Goal: Task Accomplishment & Management: Use online tool/utility

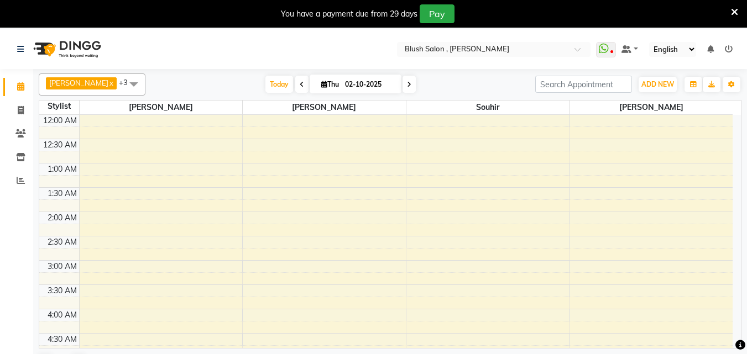
scroll to position [790, 0]
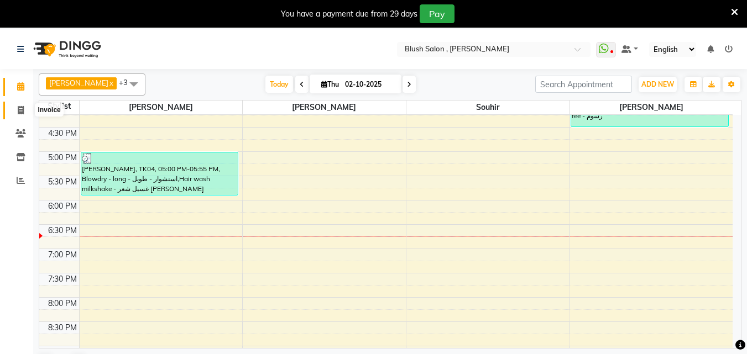
click at [18, 111] on icon at bounding box center [21, 110] width 6 height 8
select select "service"
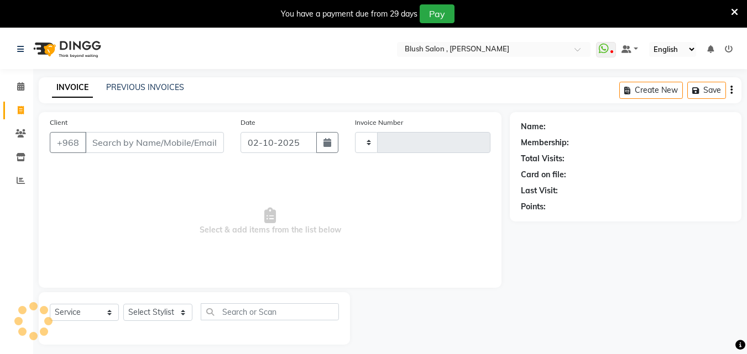
type input "0973"
select select "5589"
click at [163, 87] on link "PREVIOUS INVOICES" at bounding box center [145, 87] width 78 height 10
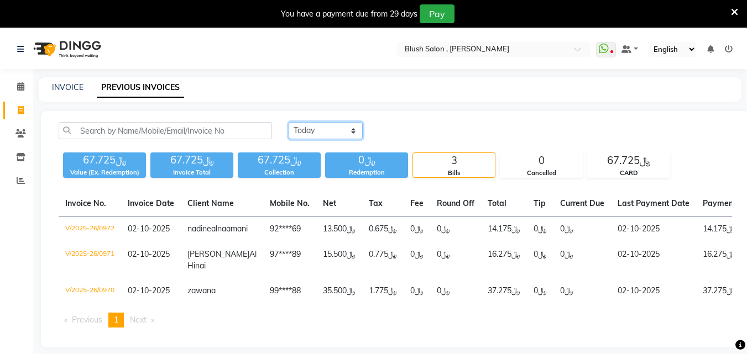
click at [354, 133] on select "[DATE] [DATE] Custom Range" at bounding box center [325, 130] width 74 height 17
select select "range"
click at [288, 124] on select "[DATE] [DATE] Custom Range" at bounding box center [325, 130] width 74 height 17
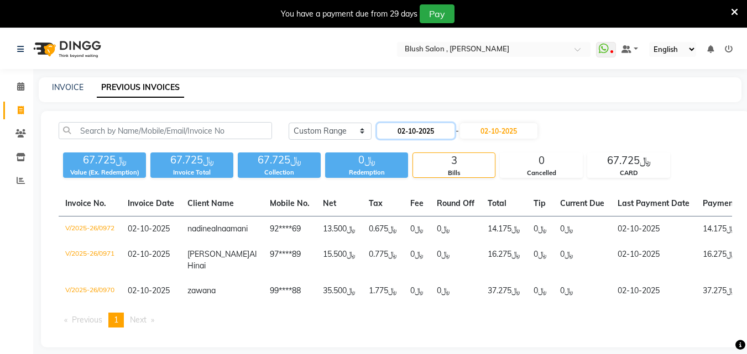
click at [433, 132] on input "02-10-2025" at bounding box center [415, 130] width 77 height 15
select select "10"
select select "2025"
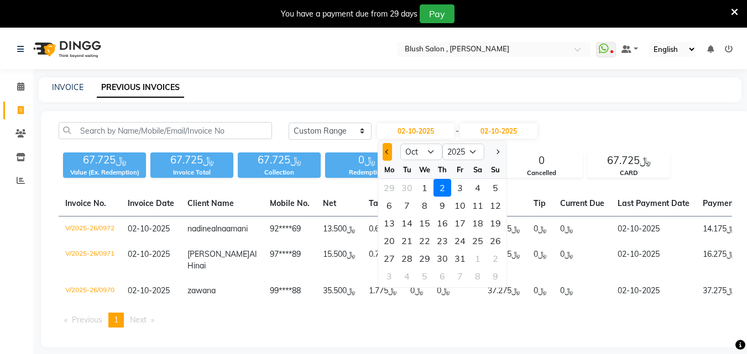
click at [387, 154] on span "Previous month" at bounding box center [387, 152] width 4 height 4
select select "9"
click at [504, 248] on div "28" at bounding box center [495, 241] width 18 height 18
type input "28-09-2025"
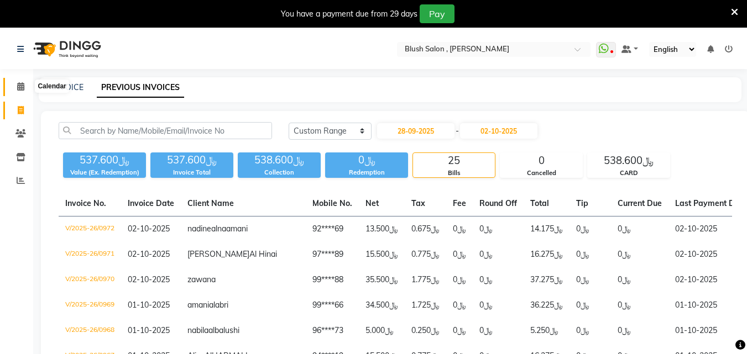
click at [21, 92] on span at bounding box center [20, 87] width 19 height 13
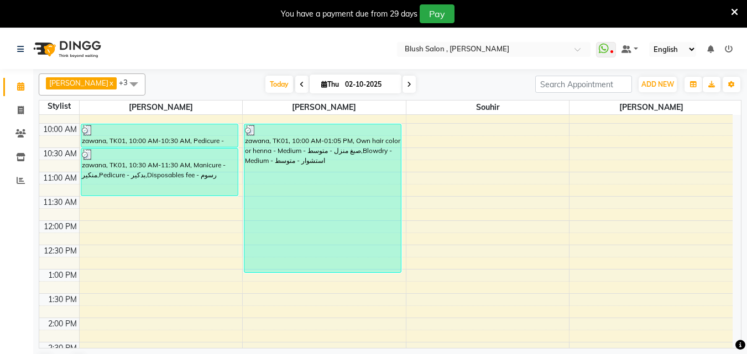
scroll to position [458, 0]
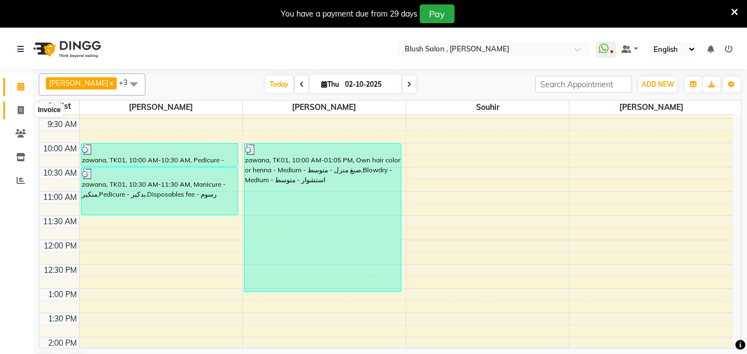
click at [20, 106] on icon at bounding box center [21, 110] width 6 height 8
select select "service"
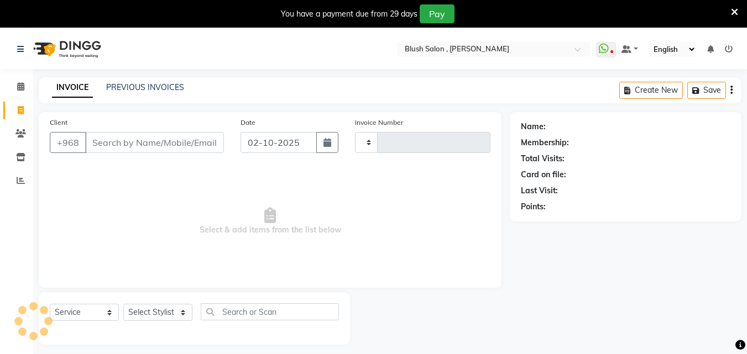
type input "0973"
select select "5589"
click at [170, 90] on link "PREVIOUS INVOICES" at bounding box center [145, 87] width 78 height 10
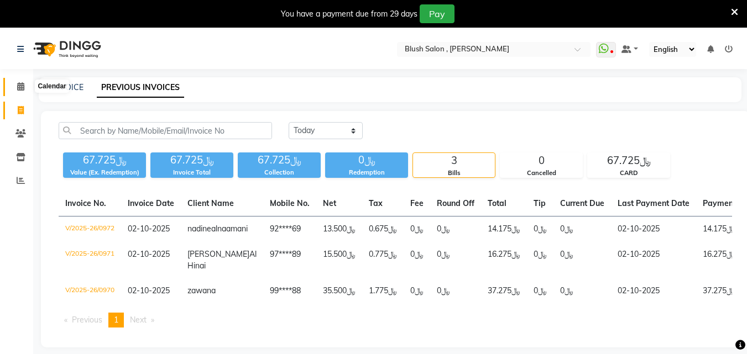
click at [21, 88] on icon at bounding box center [20, 86] width 7 height 8
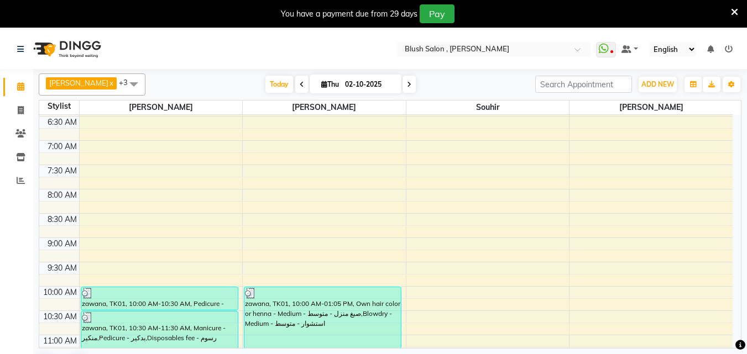
scroll to position [348, 0]
